Goal: Task Accomplishment & Management: Complete application form

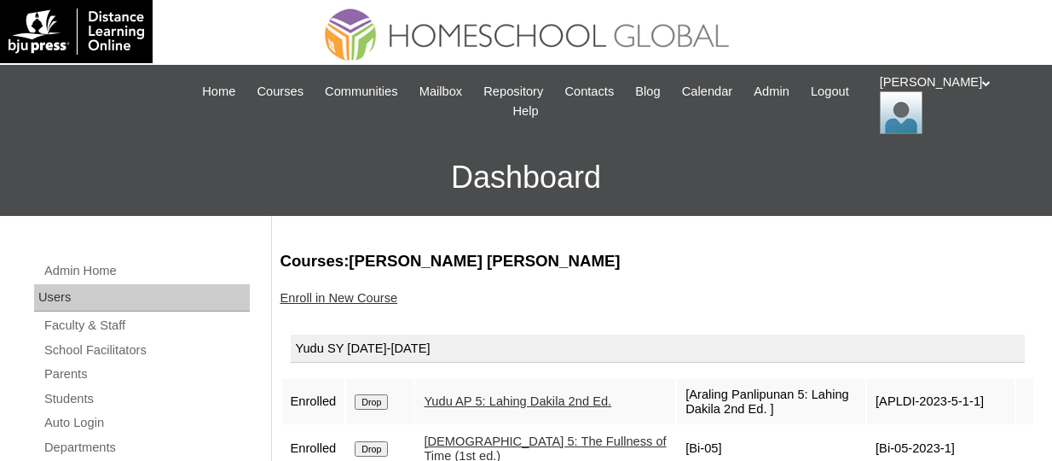
scroll to position [258, 0]
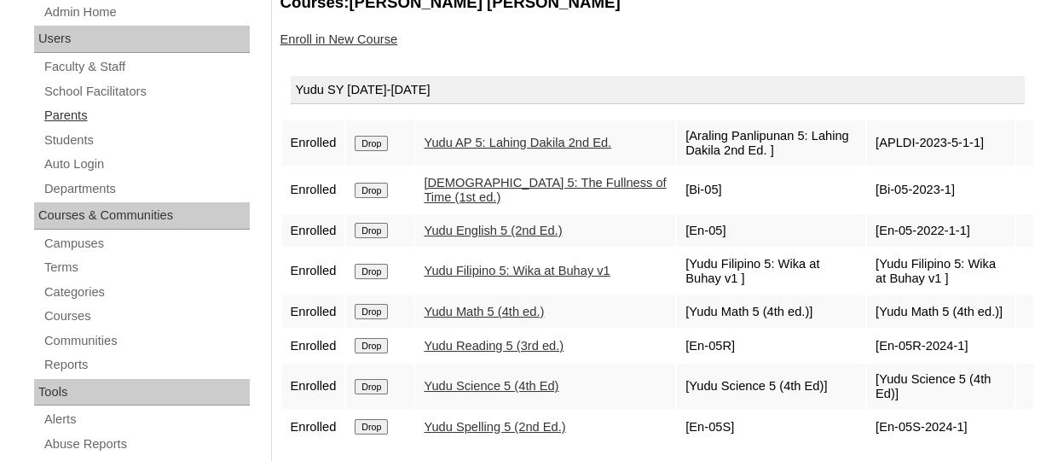
click at [73, 111] on link "Parents" at bounding box center [146, 115] width 207 height 21
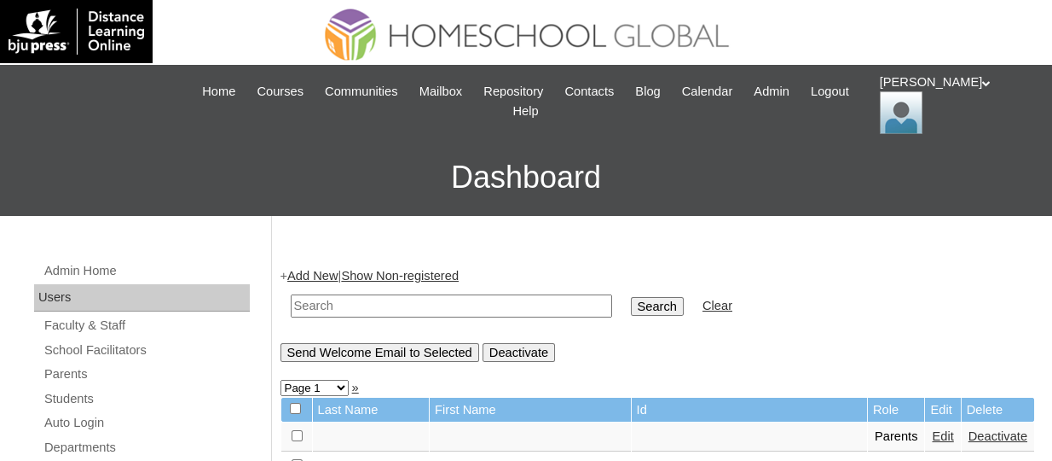
click at [311, 271] on link "Add New" at bounding box center [312, 276] width 50 height 14
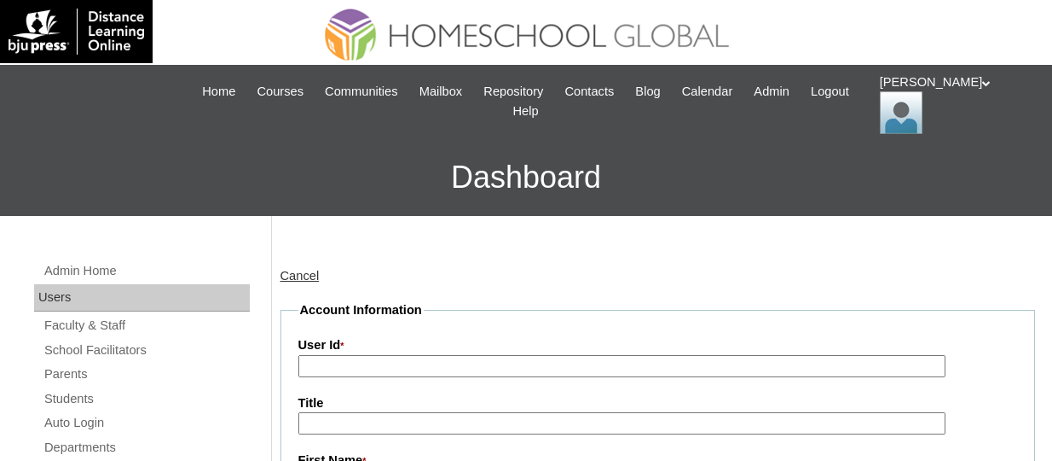
paste input "TOUCHPH2025-MHS0101972"
click at [360, 368] on input "TOUCHPH2025-MHS0101972" at bounding box center [621, 366] width 647 height 23
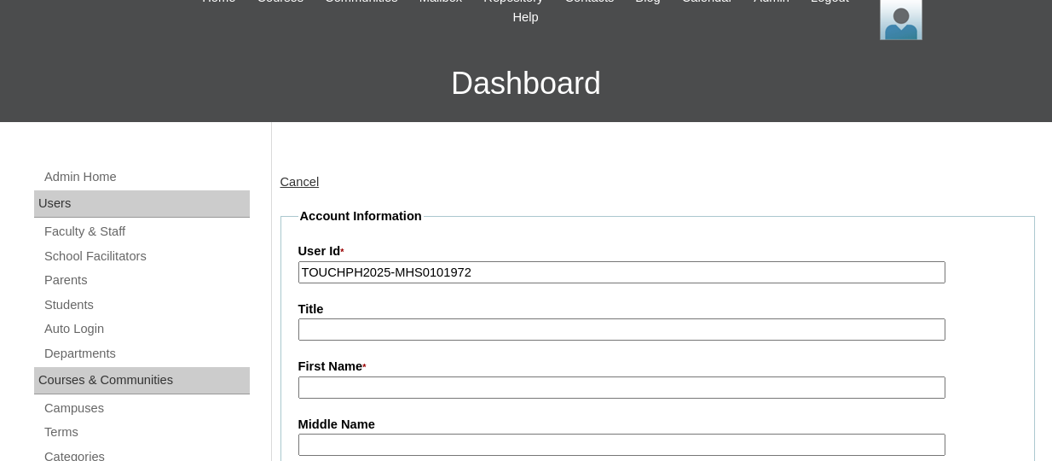
scroll to position [104, 0]
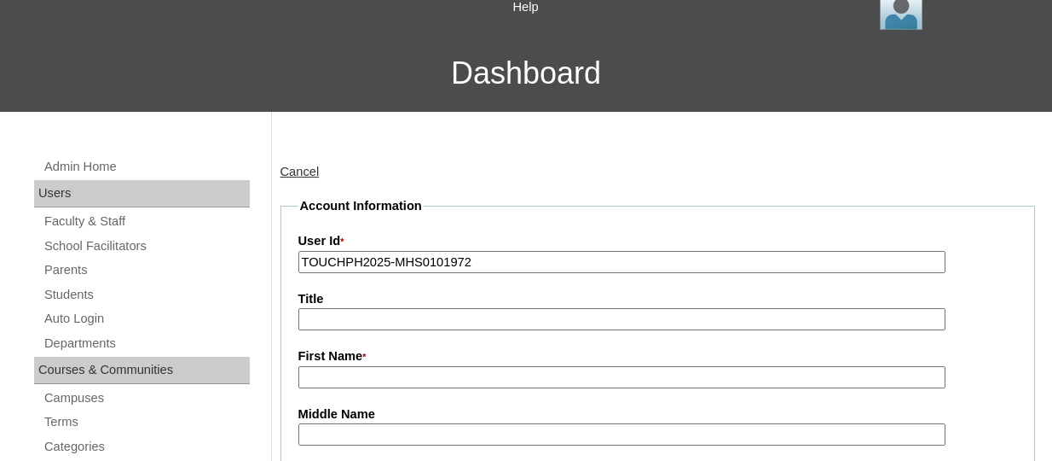
type input "TOUCHPH2025-MHS0101972"
click at [336, 377] on input "First Name *" at bounding box center [621, 377] width 647 height 23
paste input "Patricia May Chang"
drag, startPoint x: 436, startPoint y: 371, endPoint x: 381, endPoint y: 374, distance: 54.7
click at [381, 374] on input "Patricia May Chang" at bounding box center [621, 377] width 647 height 23
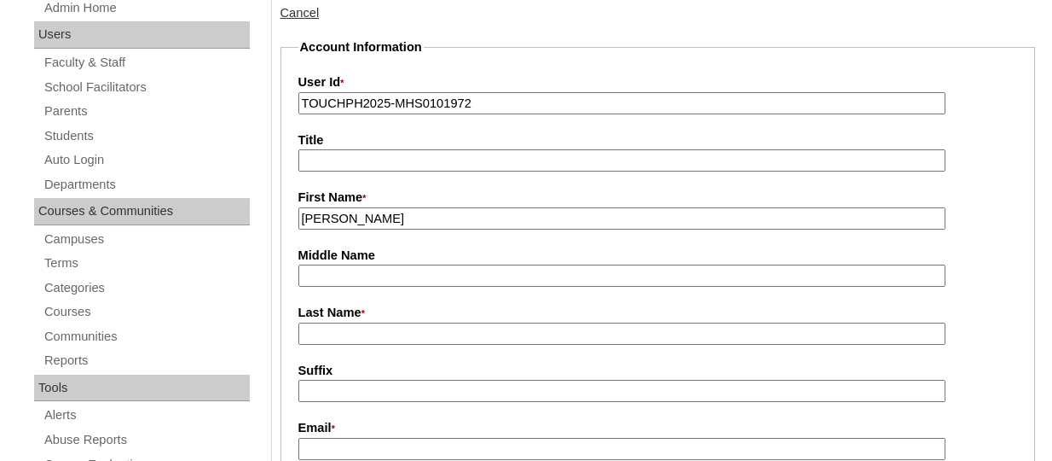
scroll to position [265, 0]
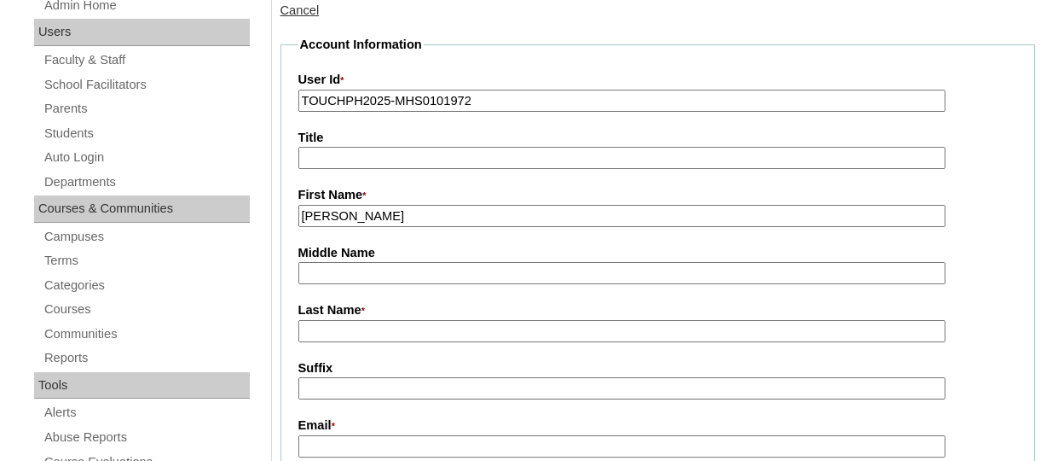
type input "Patricia May"
click at [351, 322] on input "Last Name *" at bounding box center [621, 331] width 647 height 23
paste input "Chang"
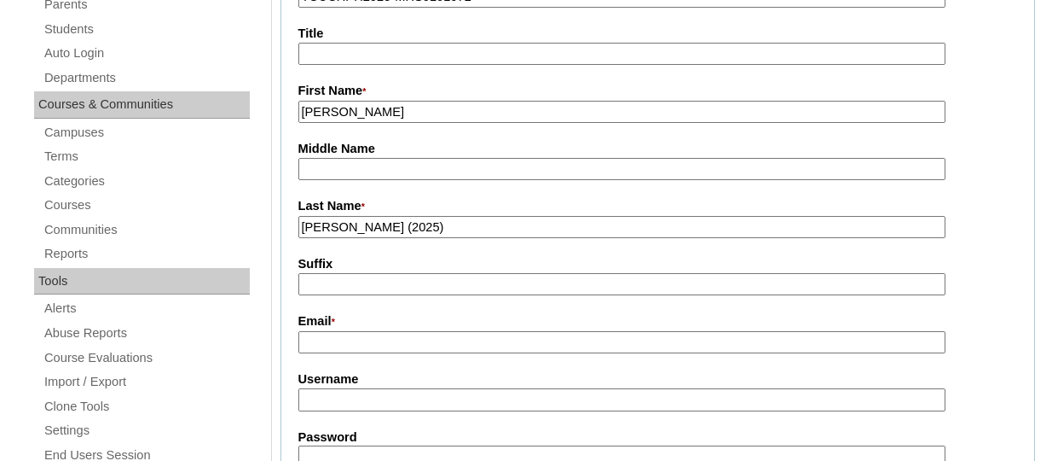
scroll to position [369, 0]
type input "Chang (2025)"
click at [316, 332] on input "Email *" at bounding box center [621, 342] width 647 height 23
paste input "pomschang@gmail.com"
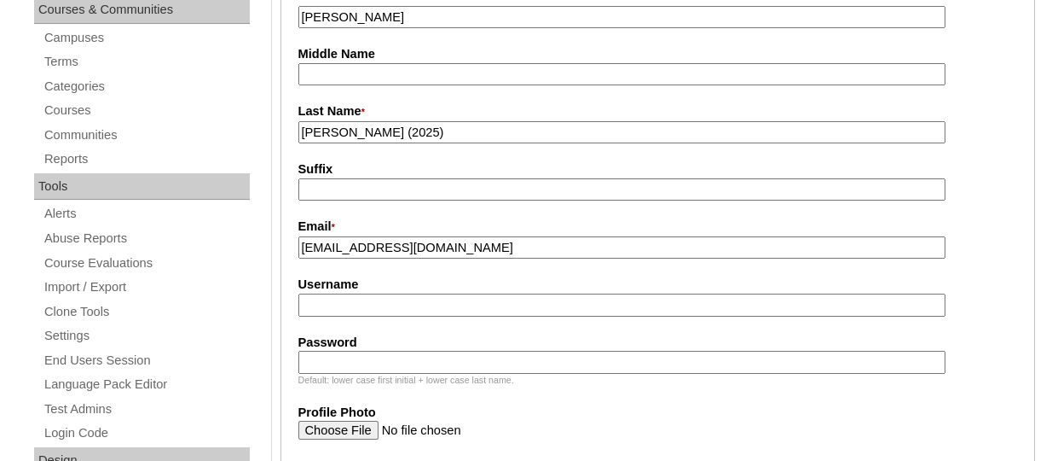
scroll to position [465, 0]
type input "[EMAIL_ADDRESS][DOMAIN_NAME]"
click at [336, 293] on input "Username" at bounding box center [621, 304] width 647 height 23
paste input "patriciamaychangTQ325"
type input "patriciamaychangTQ325"
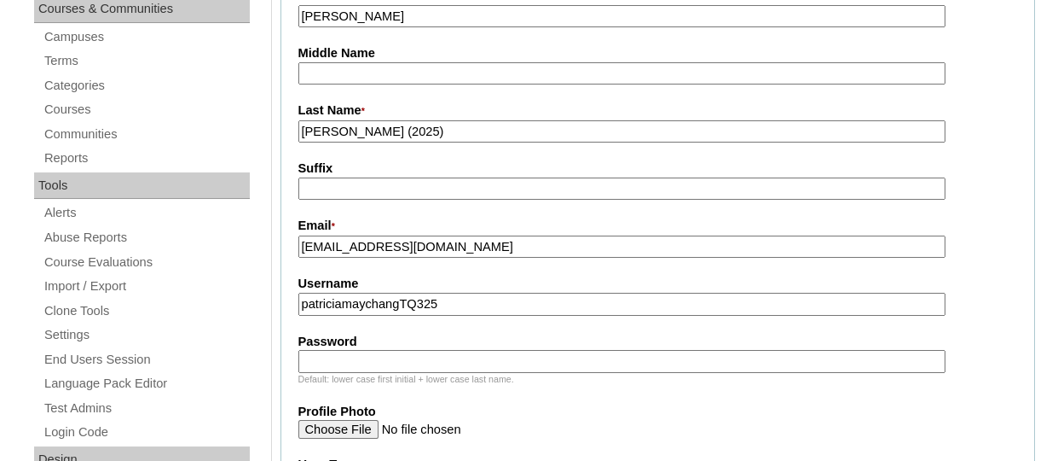
click at [370, 354] on input "Password" at bounding box center [621, 361] width 647 height 23
paste input "HG123456p"
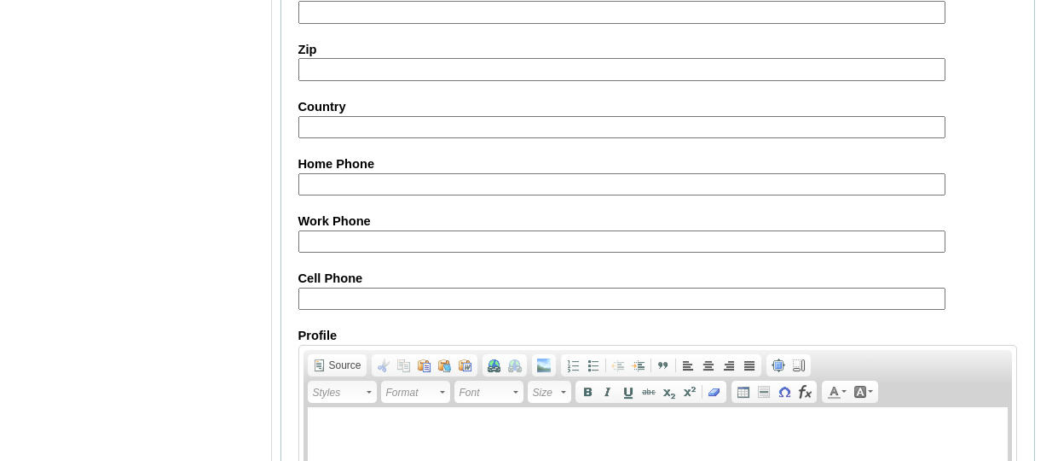
scroll to position [1866, 0]
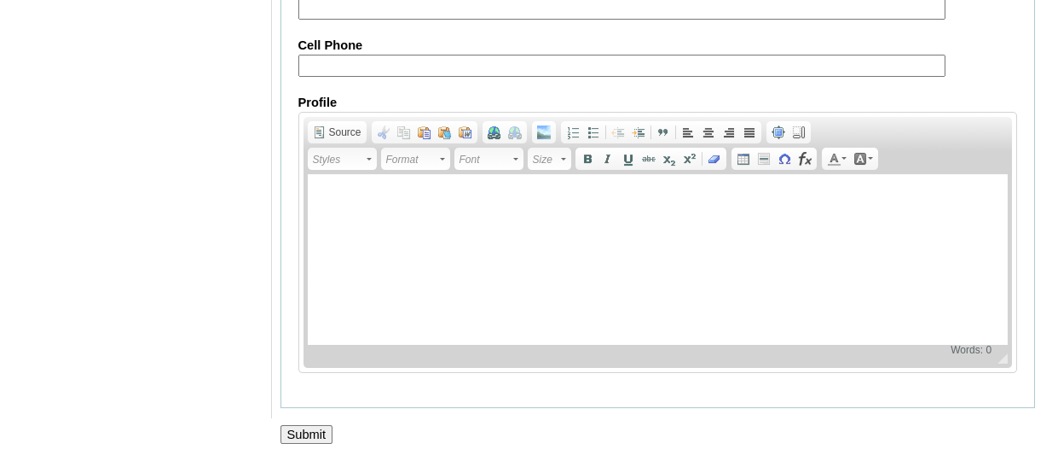
type input "HG123456p"
click at [322, 437] on input "Submit" at bounding box center [307, 434] width 53 height 19
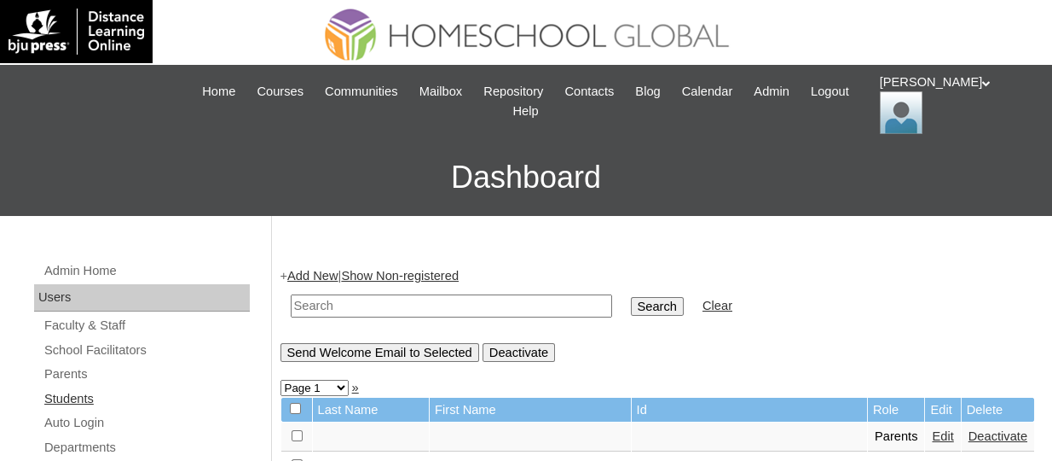
click at [97, 395] on link "Students" at bounding box center [146, 398] width 207 height 21
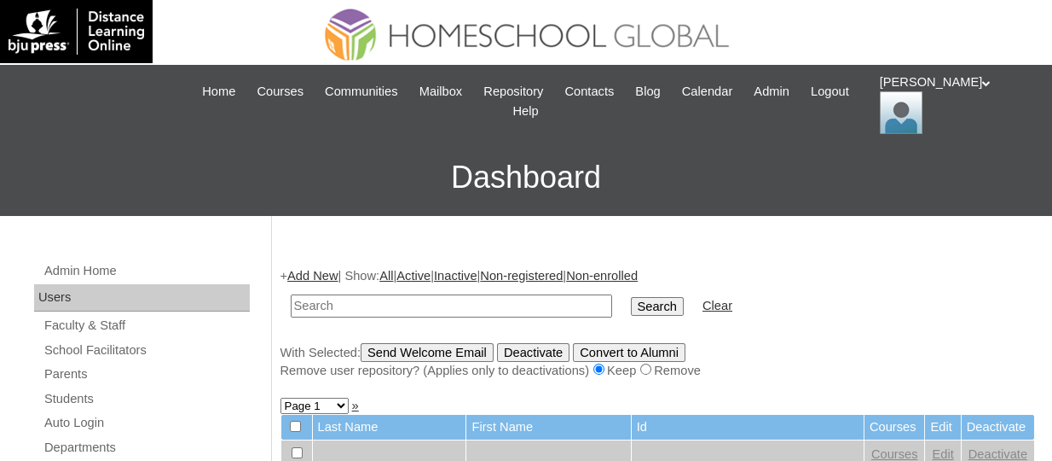
click at [308, 270] on link "Add New" at bounding box center [312, 276] width 50 height 14
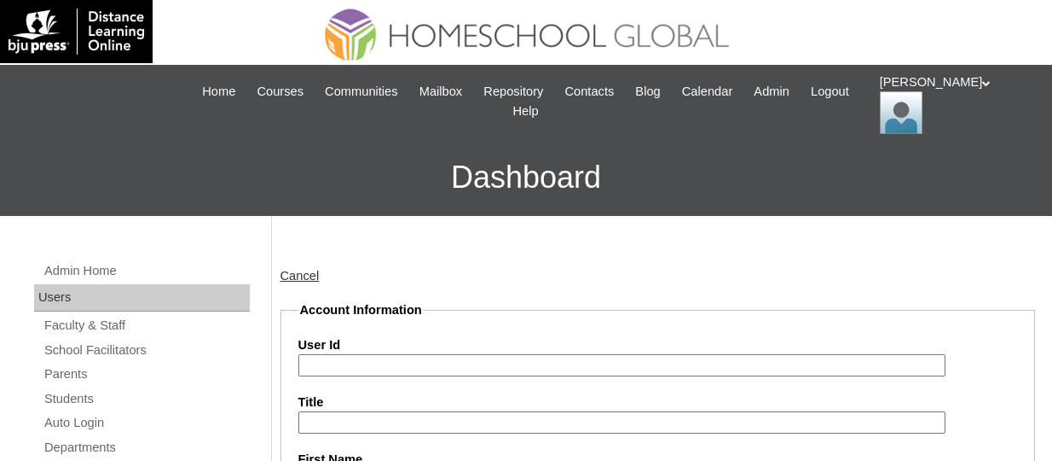
click at [351, 361] on input "User Id" at bounding box center [621, 365] width 647 height 23
paste input "TOUCHPH2025-MHS0101973"
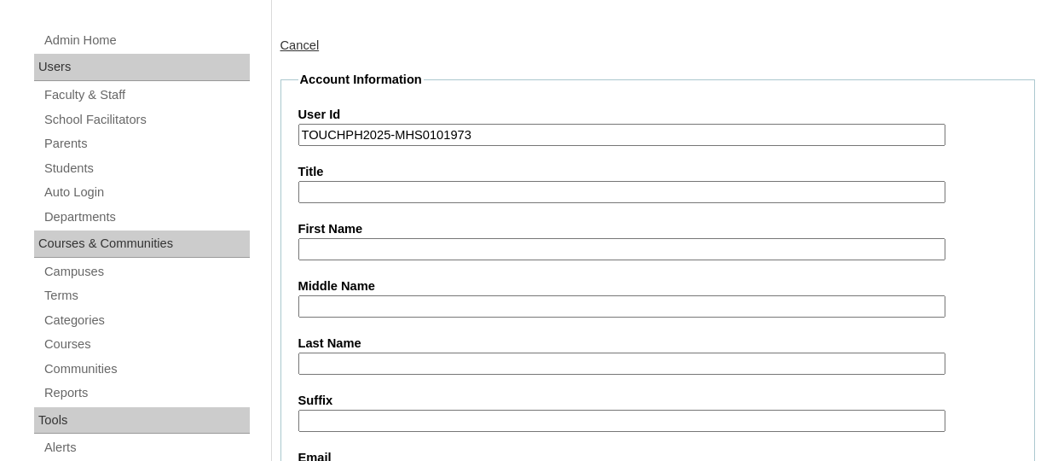
scroll to position [235, 0]
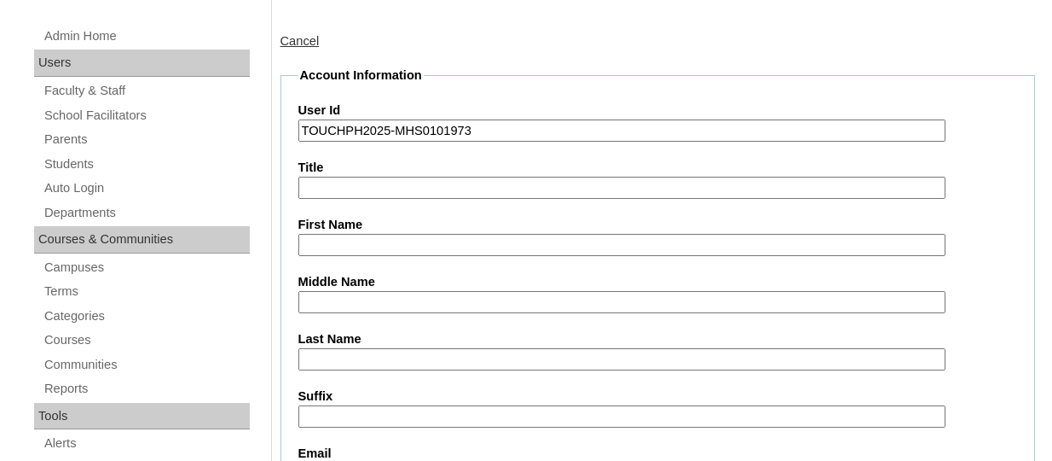
type input "TOUCHPH2025-MHS0101973"
click at [393, 252] on input "First Name" at bounding box center [621, 245] width 647 height 23
paste input "Precious Mianna Almeda CHANG"
drag, startPoint x: 512, startPoint y: 242, endPoint x: 458, endPoint y: 238, distance: 53.9
click at [458, 238] on input "Precious Mianna Almeda CHANG" at bounding box center [621, 245] width 647 height 23
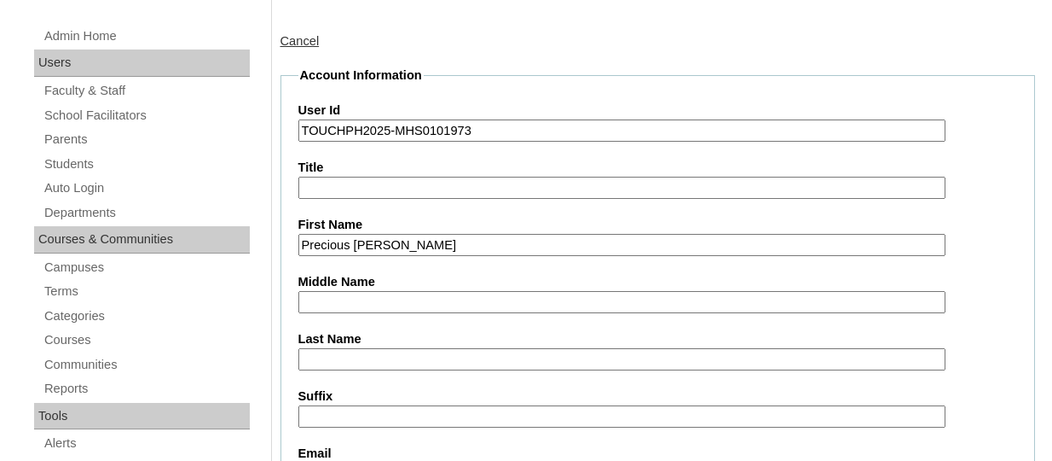
type input "Precious Mianna Almeda"
click at [331, 351] on input "Last Name" at bounding box center [621, 359] width 647 height 23
paste input "CHANG"
type input "CHANG"
drag, startPoint x: 461, startPoint y: 243, endPoint x: 407, endPoint y: 242, distance: 54.6
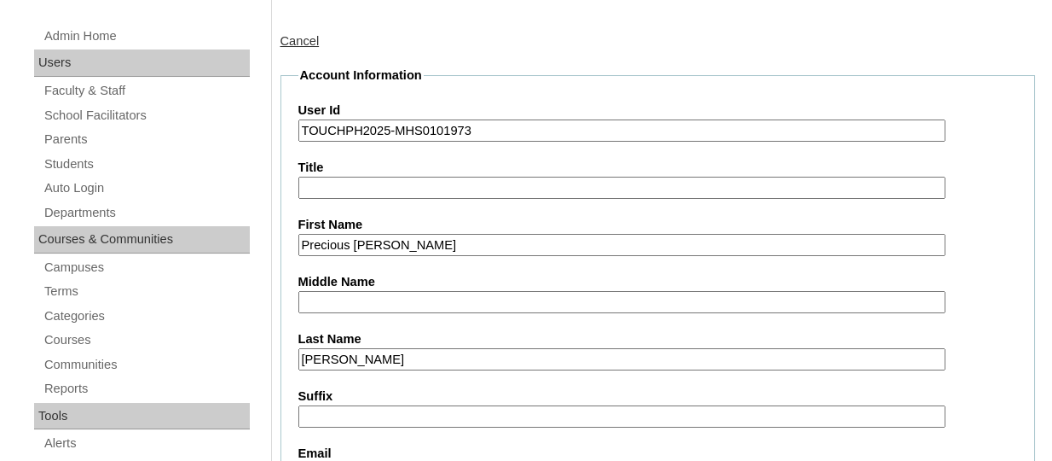
click at [407, 242] on input "Precious Mianna Almeda" at bounding box center [621, 245] width 647 height 23
type input "Precious Mianna"
click at [345, 298] on input "Middle Name" at bounding box center [621, 302] width 647 height 23
paste input "Almeda"
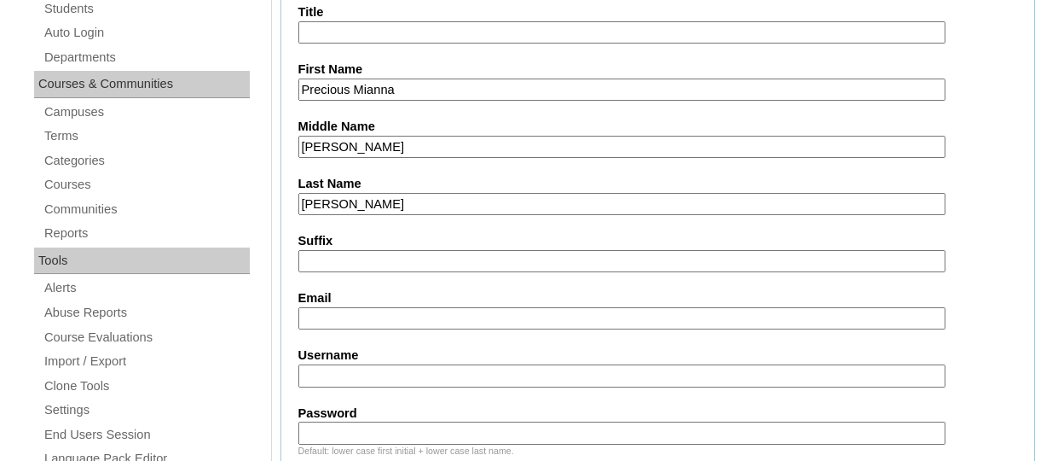
scroll to position [392, 0]
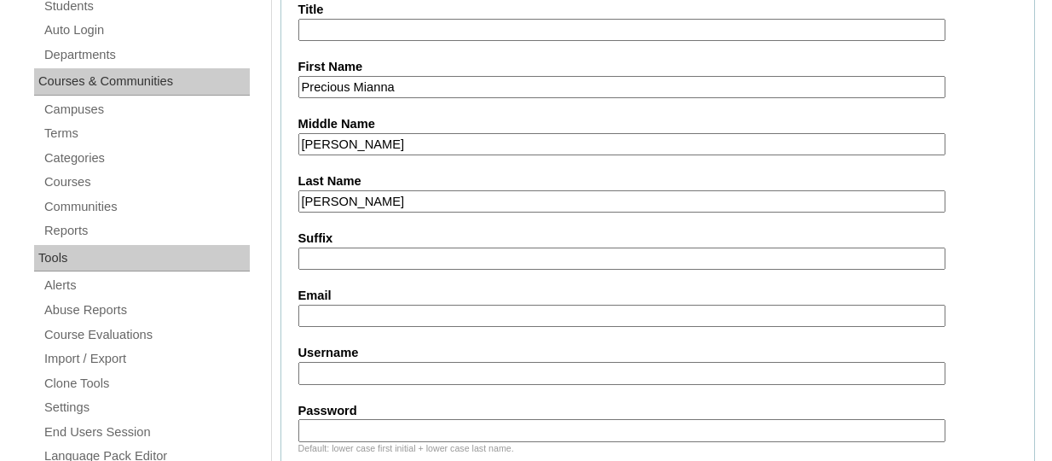
type input "Almeda"
click at [338, 316] on input "Email" at bounding box center [621, 315] width 647 height 23
paste input "pomschang@gmail.com"
type input "pomschang@gmail.com"
click at [332, 362] on input "Username" at bounding box center [621, 373] width 647 height 23
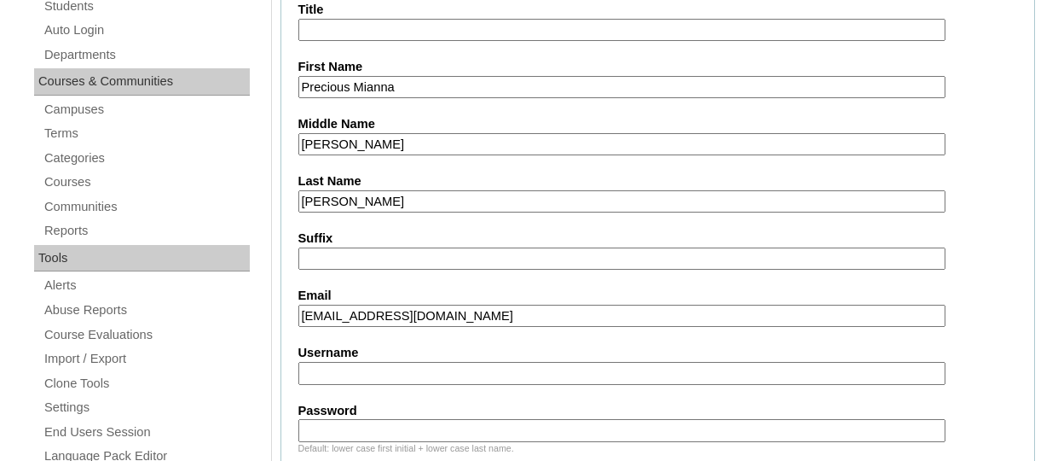
paste input "preciousmiannachangTQ325"
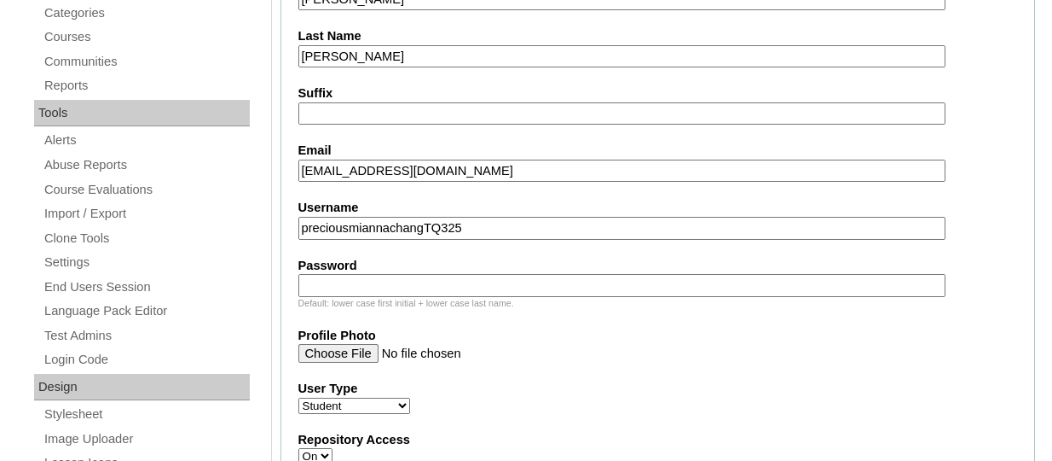
scroll to position [556, 0]
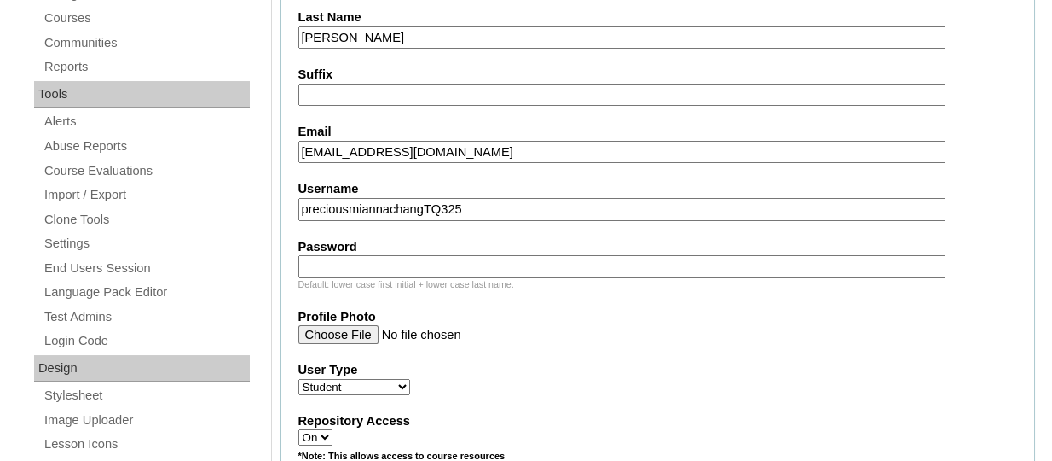
type input "preciousmiannachangTQ325"
click at [407, 258] on input "Password" at bounding box center [621, 266] width 647 height 23
paste input "HG123456s"
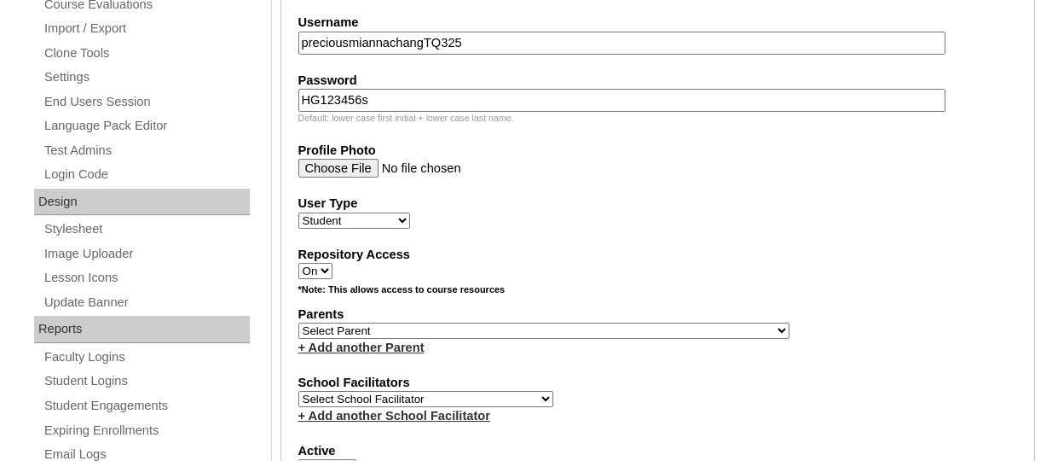
scroll to position [725, 0]
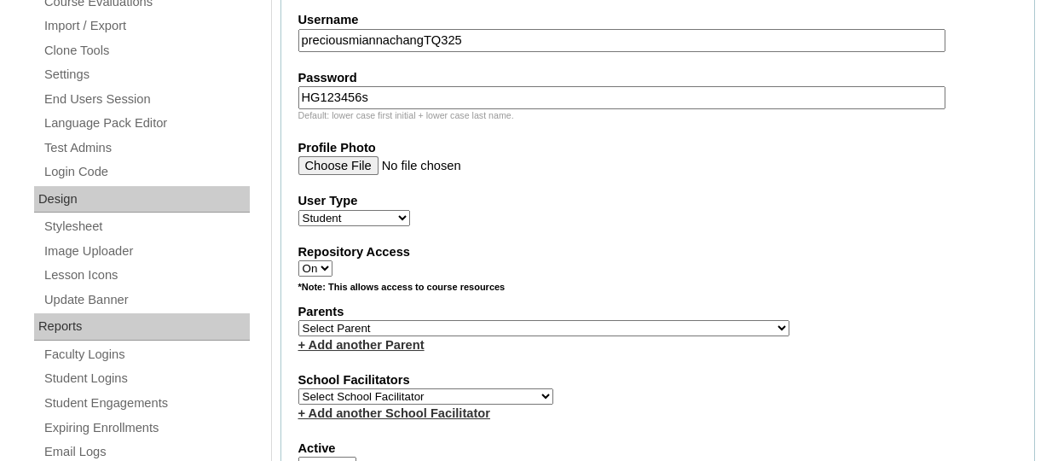
type input "HG123456s"
click at [551, 324] on select "Select Parent , , , , , , , , , , , , , , , , , , , , , , , , , , , , , , , , ,…" at bounding box center [543, 328] width 491 height 16
select select "44191"
click at [298, 322] on select "Select Parent , , , , , , , , , , , , , , , , , , , , , , , , , , , , , , , , ,…" at bounding box center [543, 328] width 491 height 16
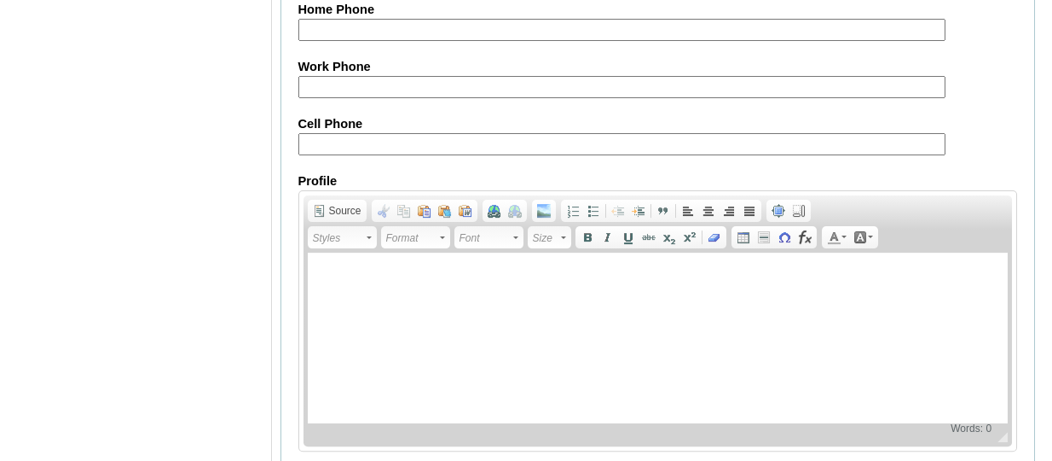
scroll to position [2175, 0]
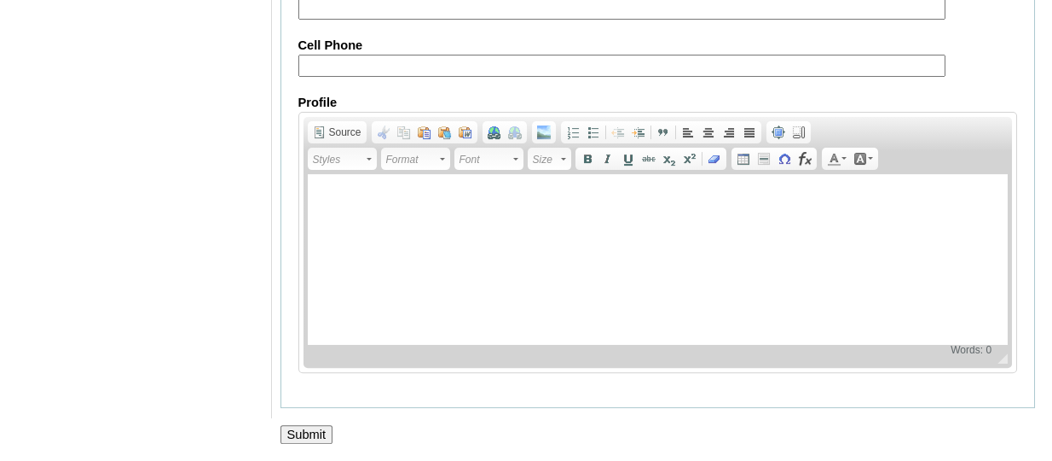
click at [293, 435] on input "Submit" at bounding box center [307, 434] width 53 height 19
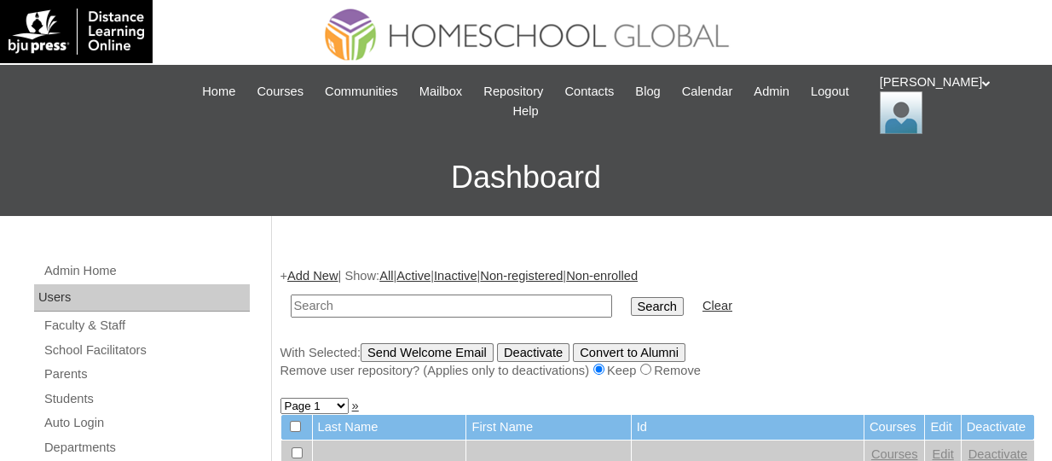
paste input "TOUCHPH2025-MHS0101973"
type input "TOUCHPH2025-MHS0101973"
click at [631, 297] on input "Search" at bounding box center [657, 306] width 53 height 19
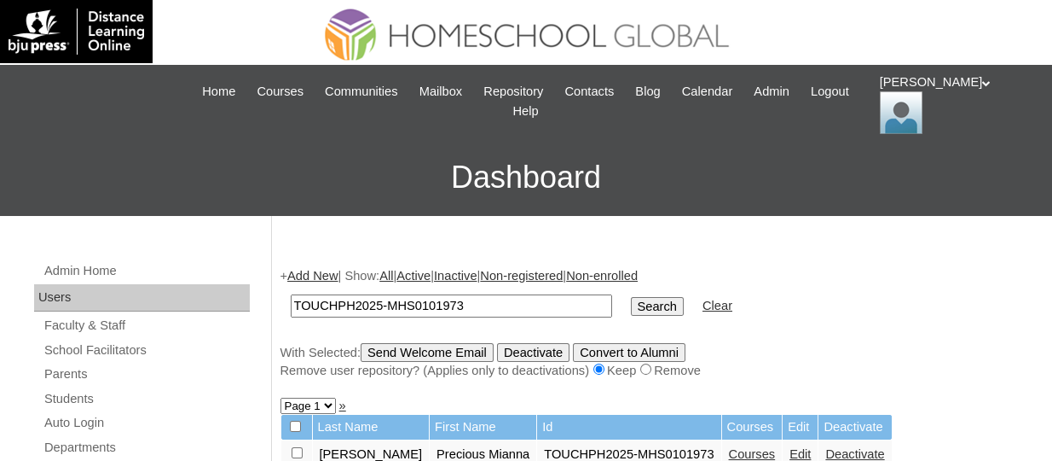
scroll to position [115, 0]
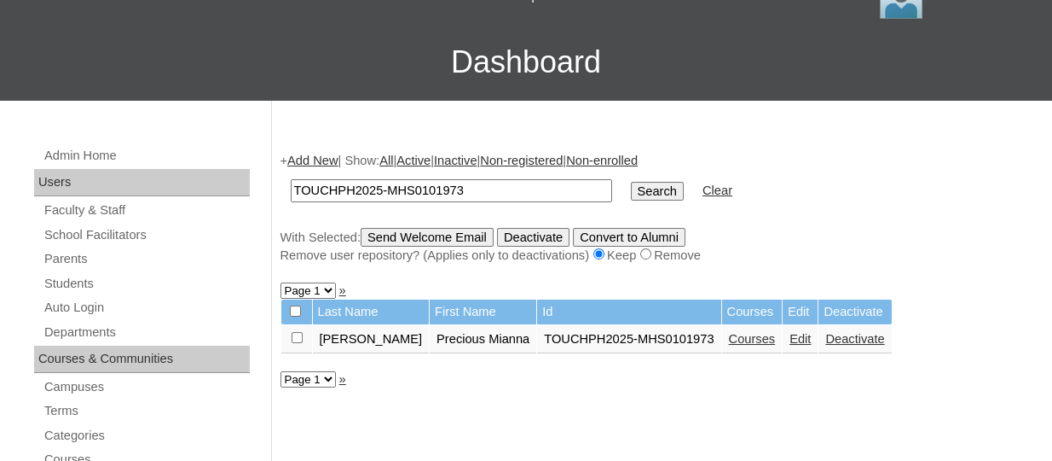
click at [729, 343] on link "Courses" at bounding box center [752, 339] width 47 height 14
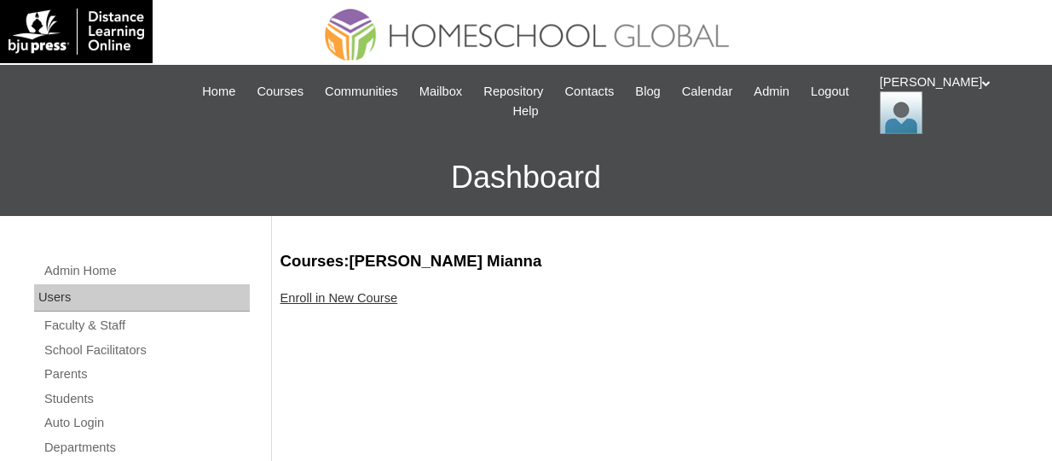
click at [349, 292] on link "Enroll in New Course" at bounding box center [340, 298] width 118 height 14
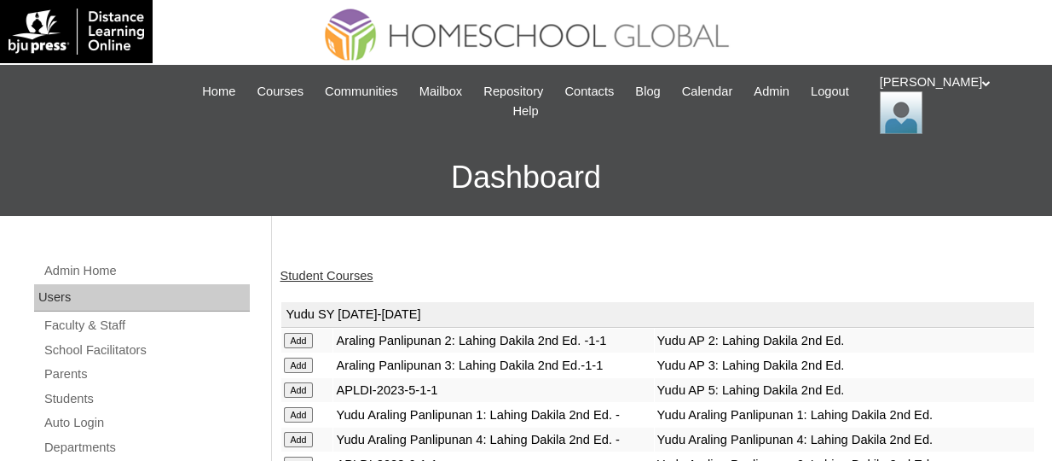
scroll to position [331, 0]
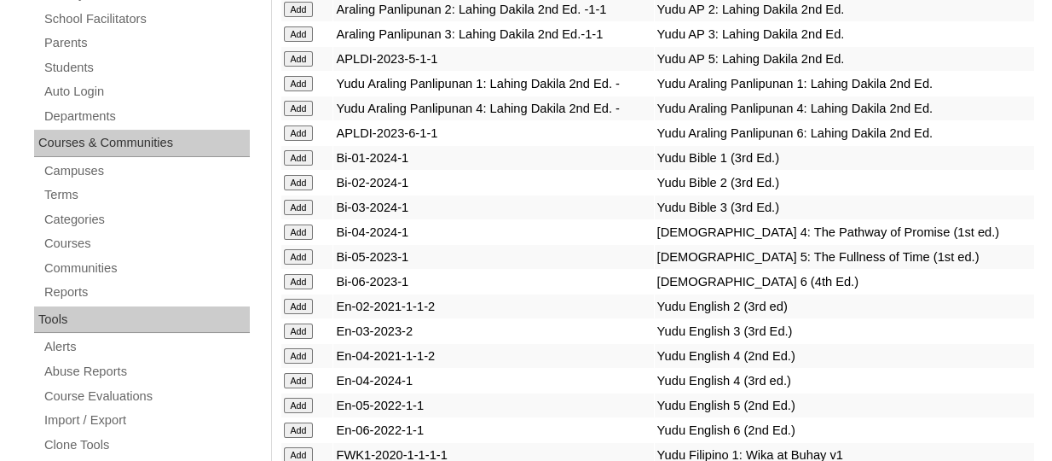
click at [287, 289] on input "Add" at bounding box center [299, 281] width 30 height 15
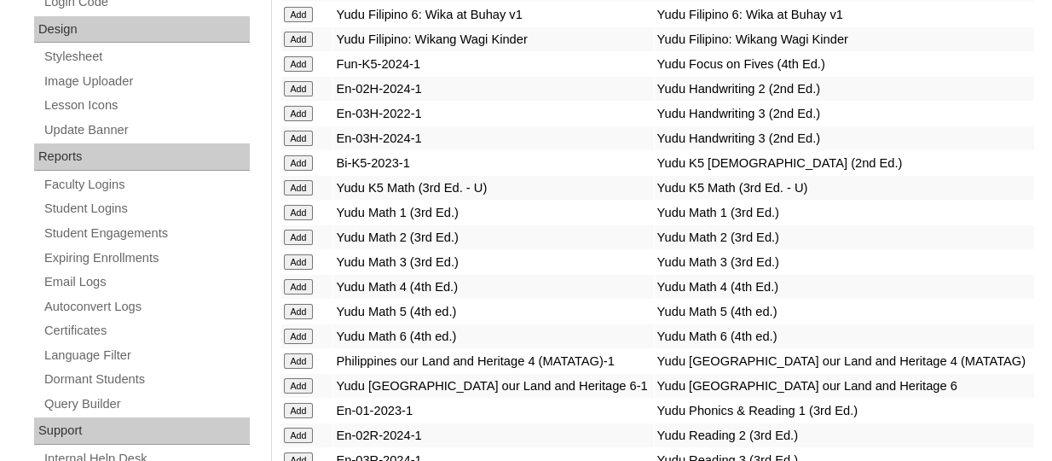
scroll to position [478, 0]
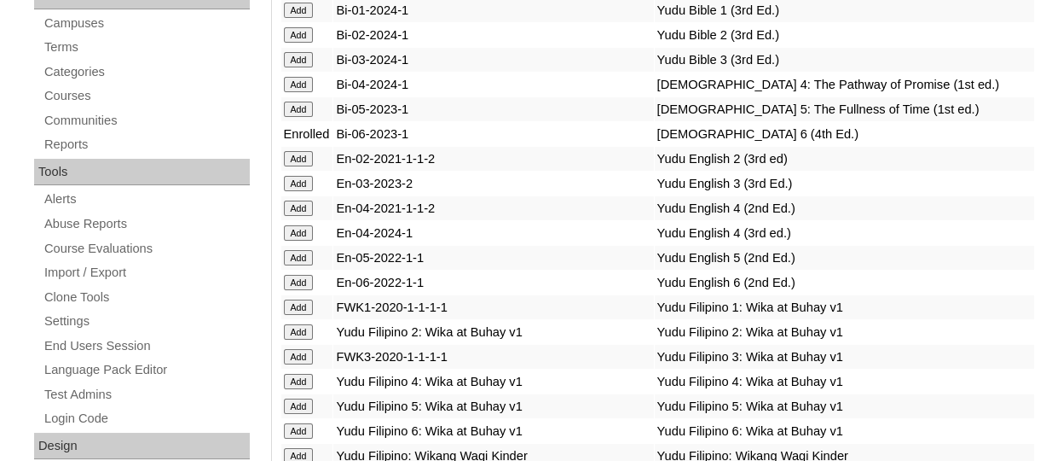
click at [308, 290] on input "Add" at bounding box center [299, 282] width 30 height 15
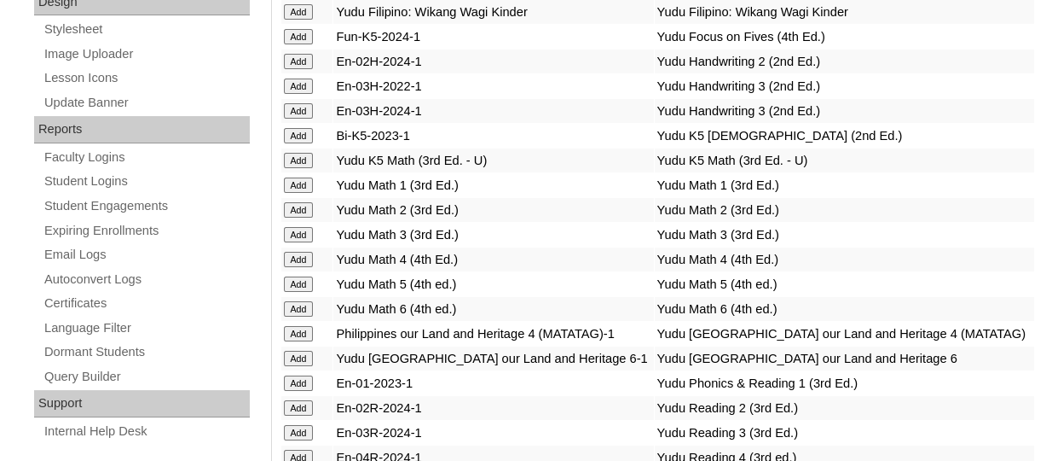
click at [300, 316] on input "Add" at bounding box center [299, 308] width 30 height 15
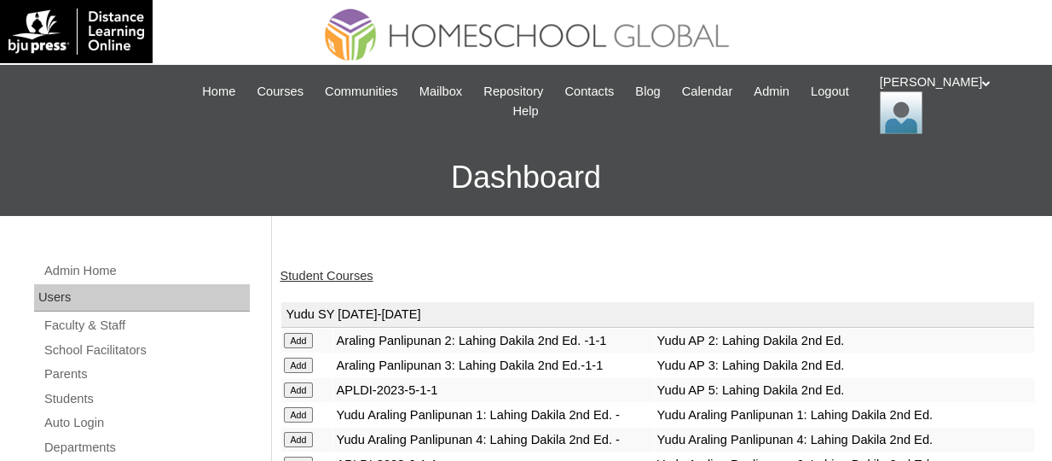
scroll to position [1311, 0]
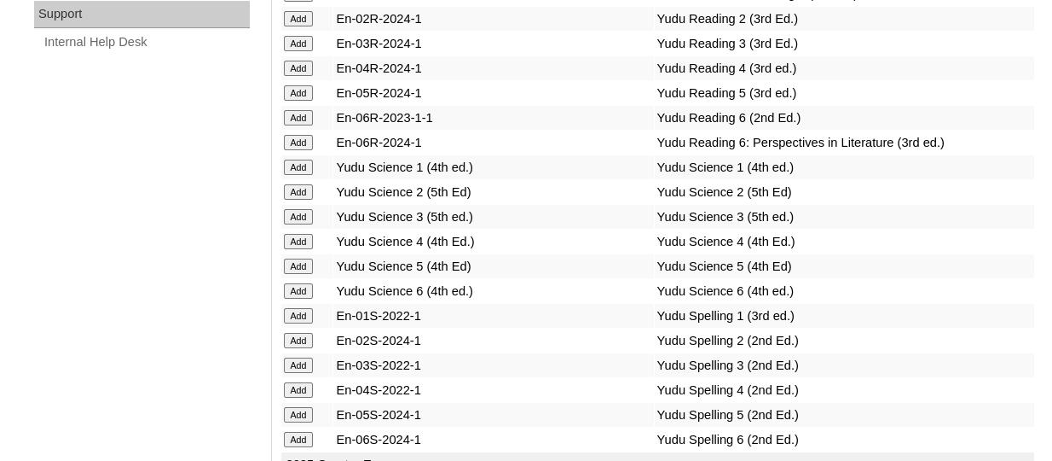
click at [297, 150] on input "Add" at bounding box center [299, 142] width 30 height 15
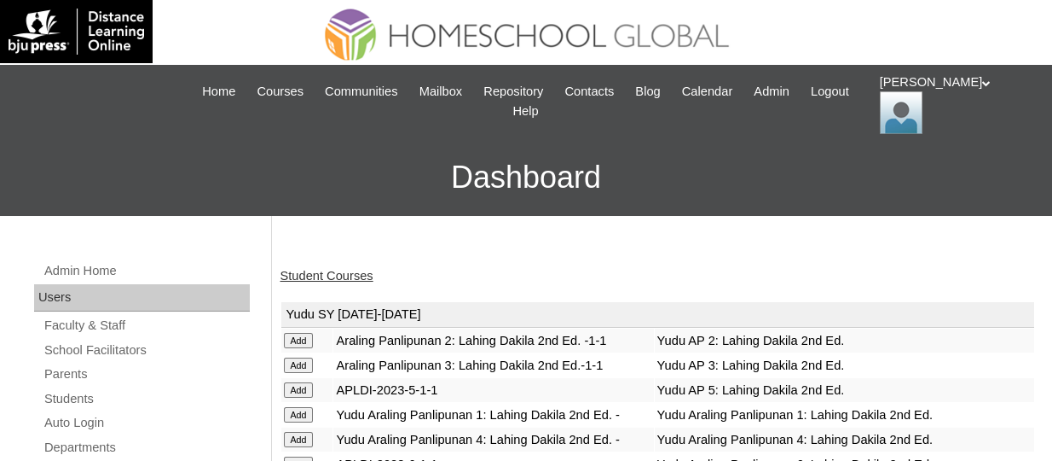
scroll to position [1336, 0]
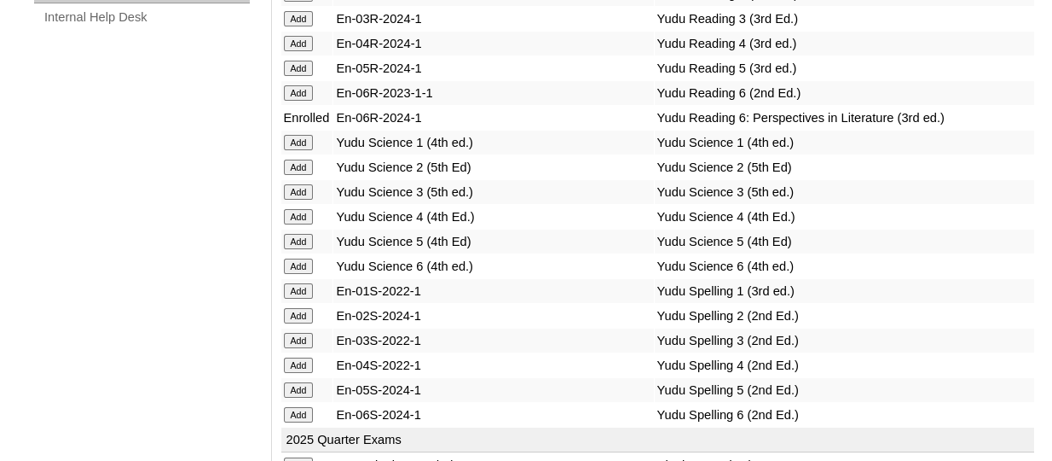
click at [303, 274] on input "Add" at bounding box center [299, 265] width 30 height 15
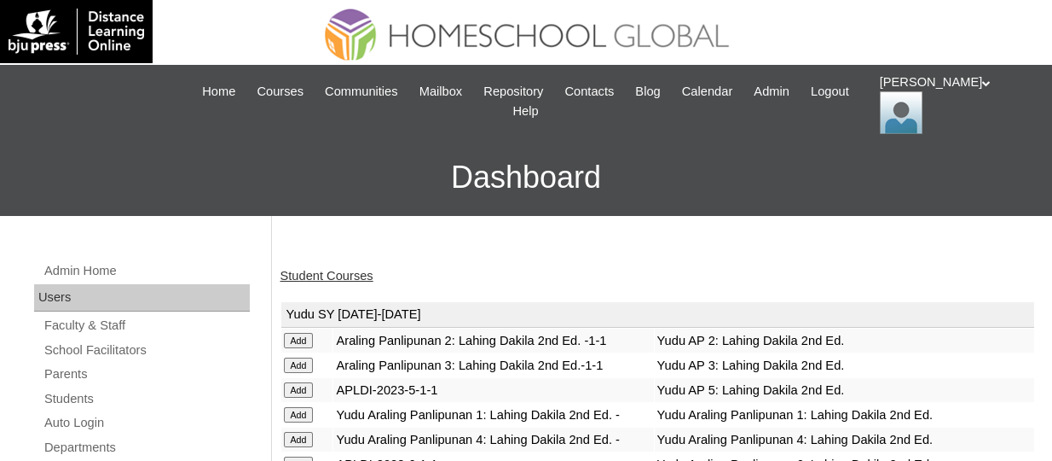
scroll to position [1484, 0]
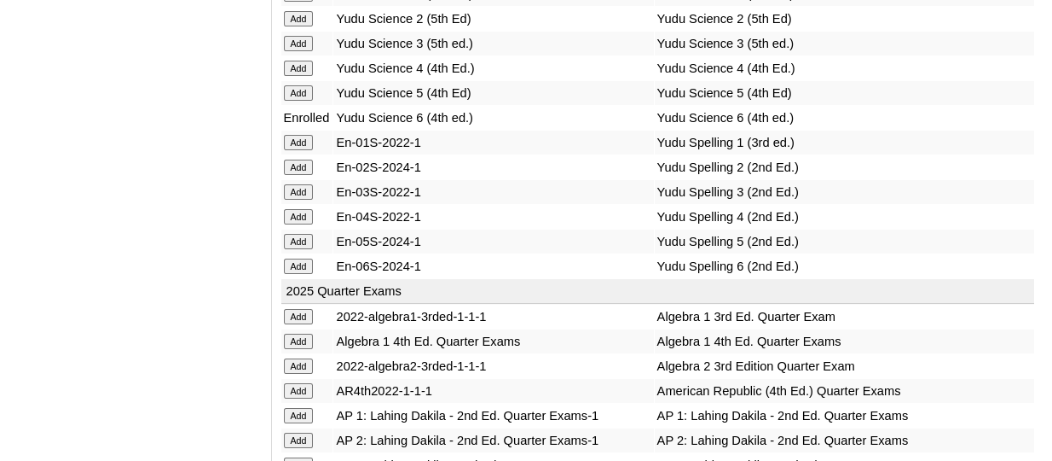
click at [303, 274] on input "Add" at bounding box center [299, 265] width 30 height 15
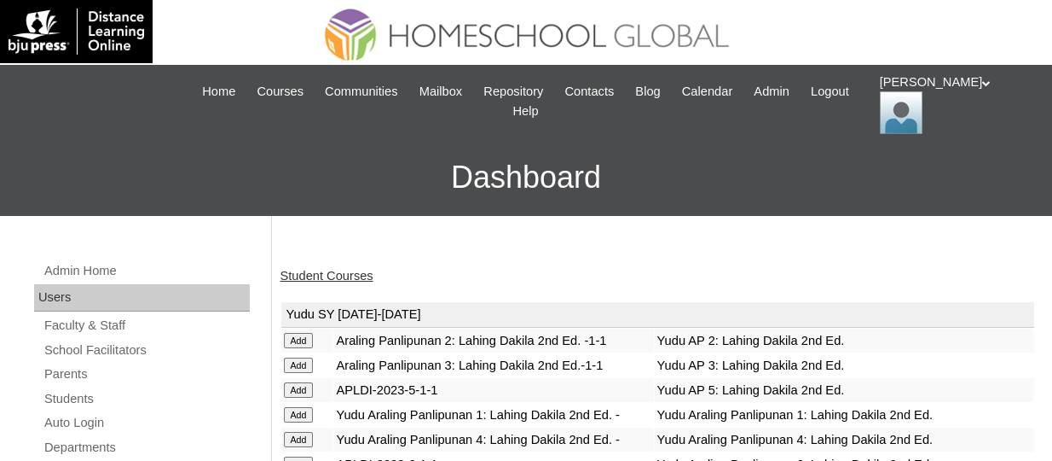
scroll to position [1095, 0]
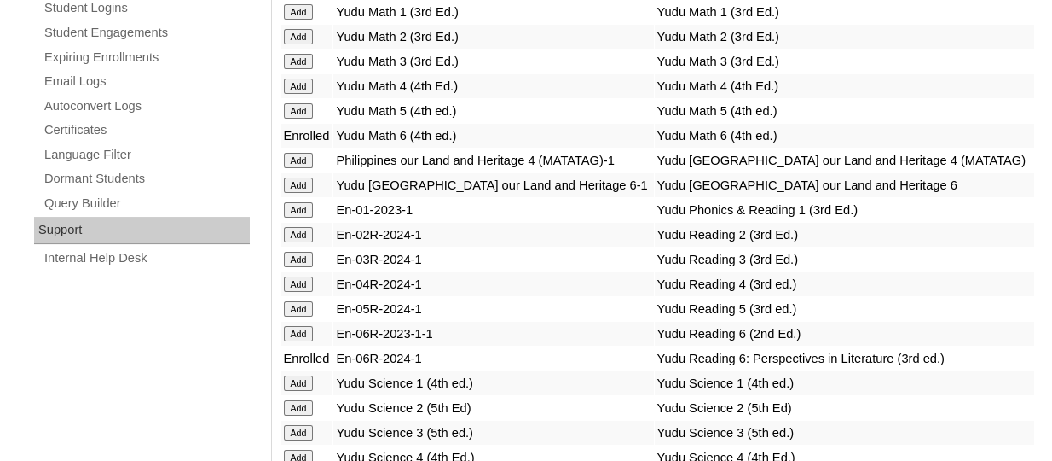
click at [305, 193] on input "Add" at bounding box center [299, 184] width 30 height 15
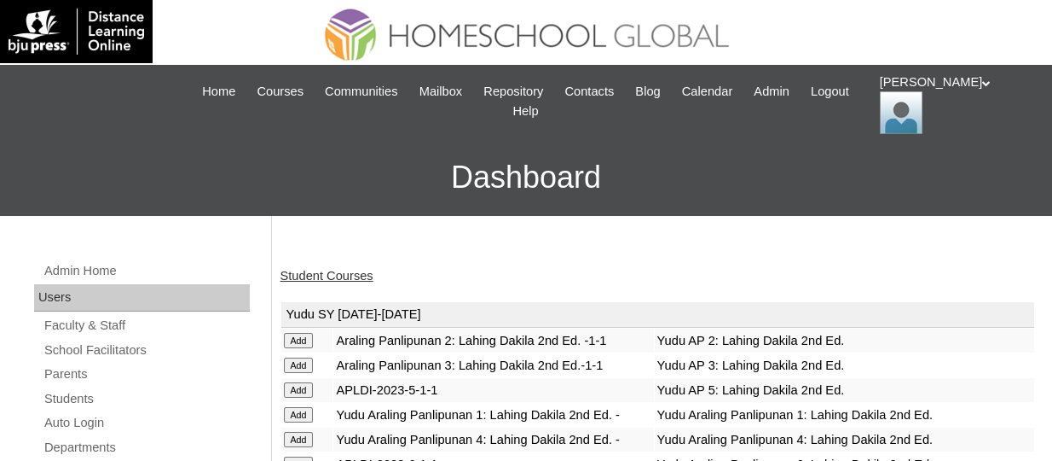
scroll to position [626, 0]
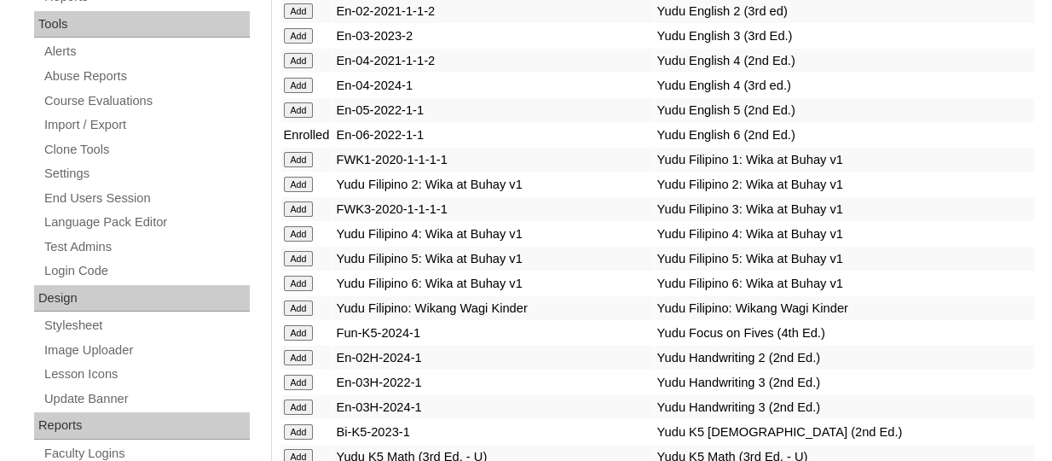
click at [299, 291] on input "Add" at bounding box center [299, 282] width 30 height 15
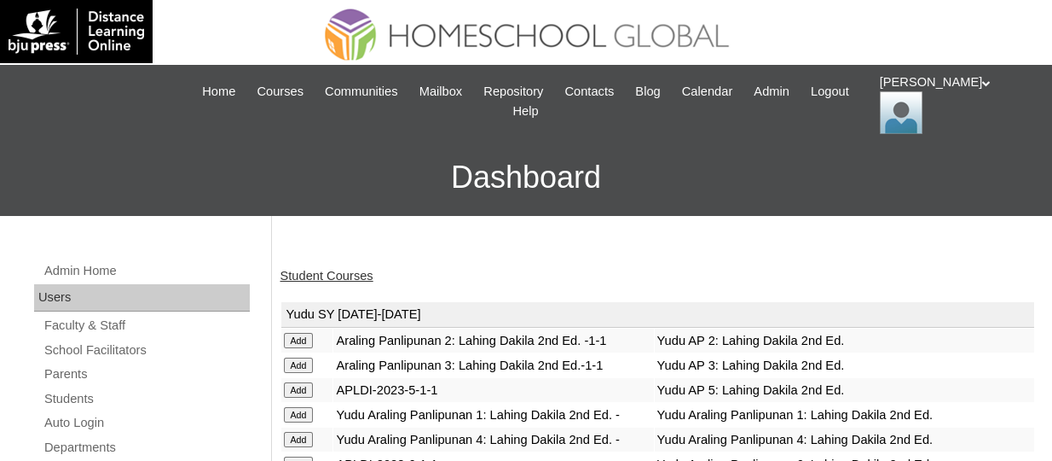
click at [361, 279] on link "Student Courses" at bounding box center [327, 276] width 93 height 14
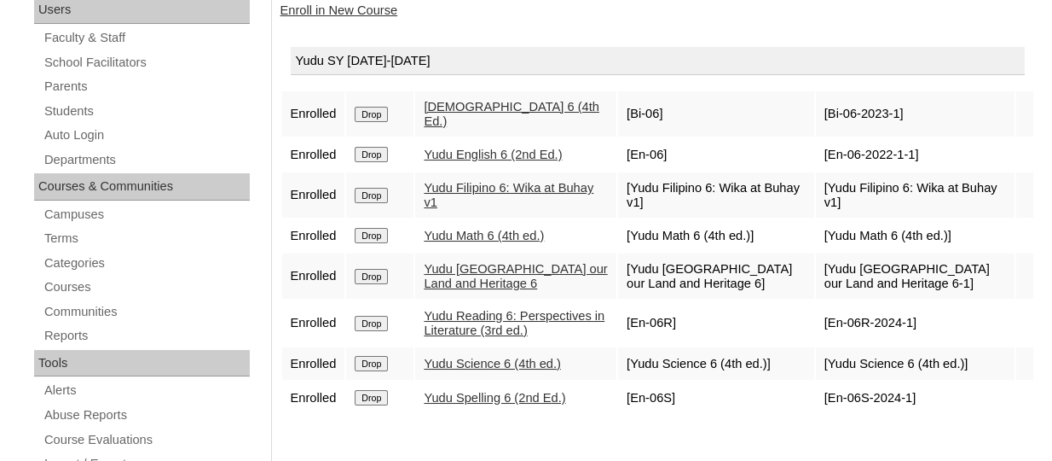
scroll to position [289, 0]
